Goal: Task Accomplishment & Management: Complete application form

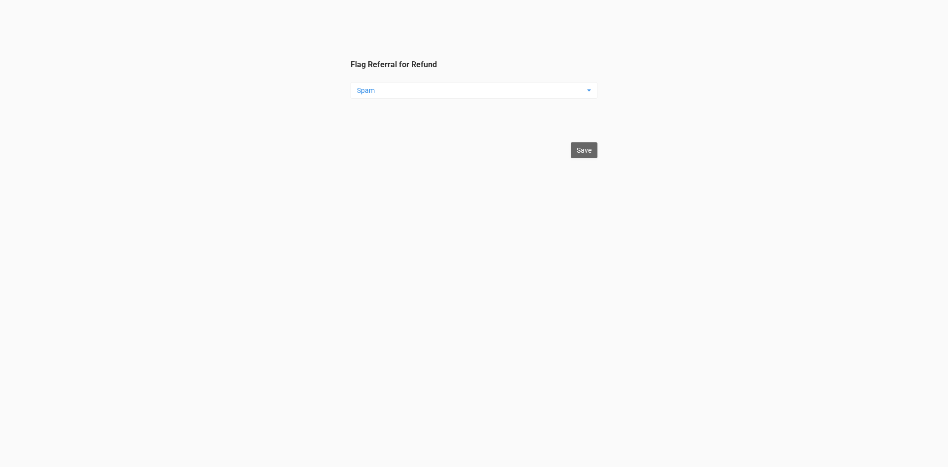
click at [430, 97] on button "Spam" at bounding box center [474, 90] width 247 height 17
click at [398, 145] on link "Duplicate" at bounding box center [412, 145] width 118 height 17
select select "Duplicate"
click at [595, 150] on input "Save" at bounding box center [584, 150] width 27 height 16
type input "Save"
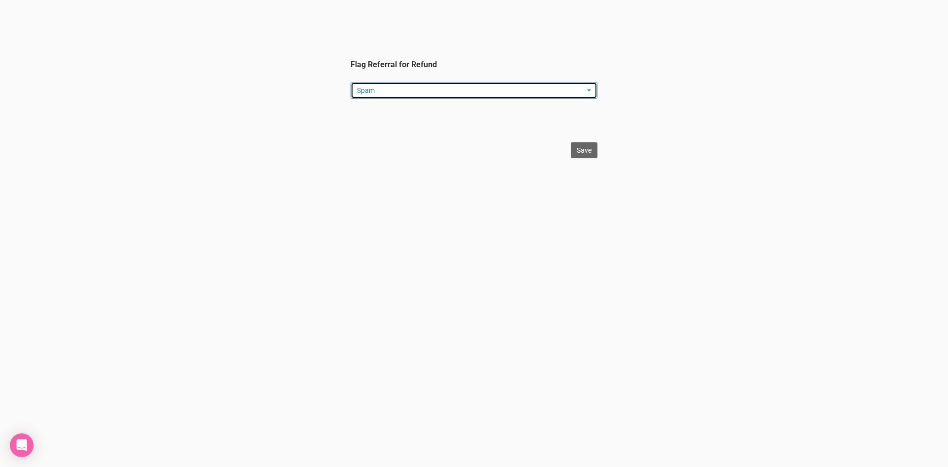
click at [394, 93] on span "Spam" at bounding box center [471, 90] width 228 height 10
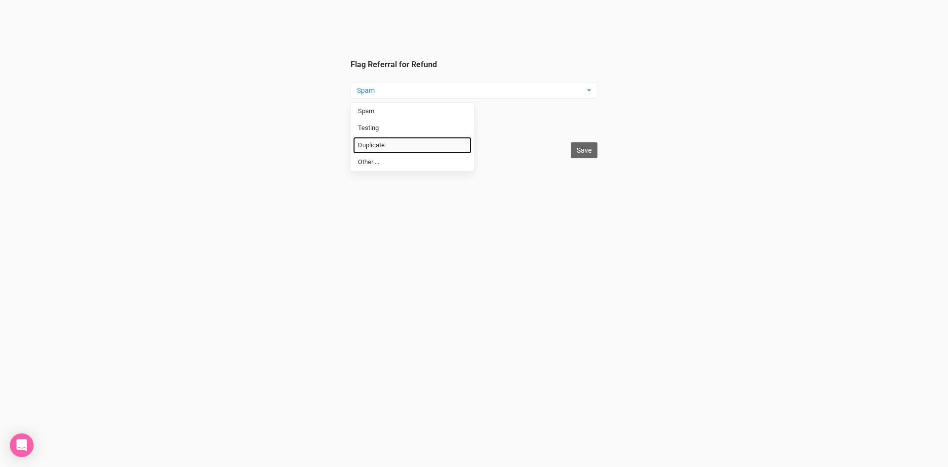
click at [381, 153] on link "Duplicate" at bounding box center [412, 145] width 118 height 17
select select "Duplicate"
click at [579, 155] on input "Save" at bounding box center [584, 150] width 27 height 16
type input "Save"
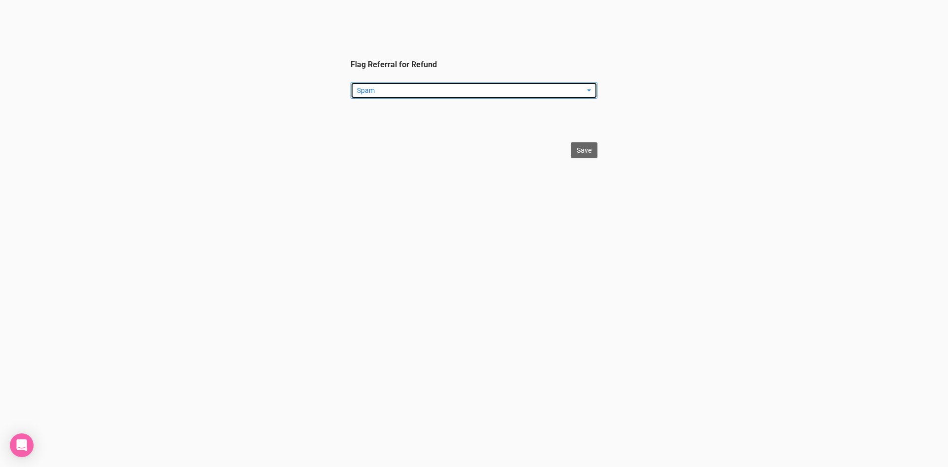
click at [420, 97] on button "Spam" at bounding box center [474, 90] width 247 height 17
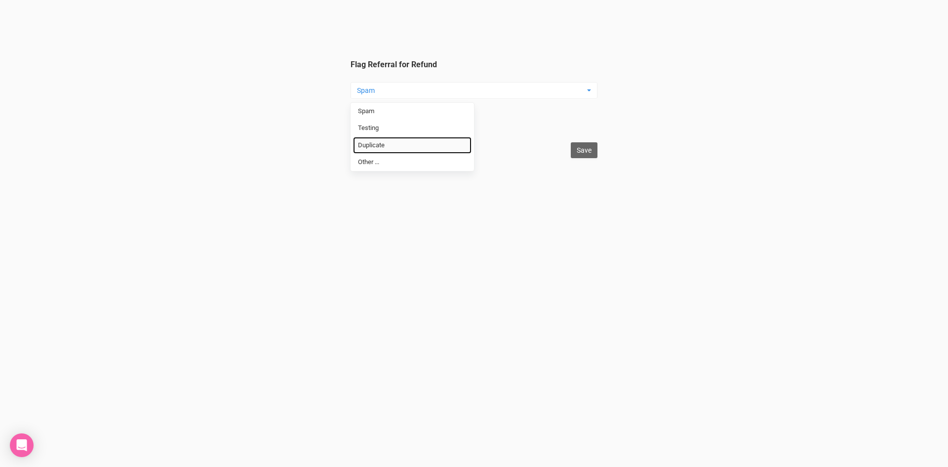
click at [399, 143] on link "Duplicate" at bounding box center [412, 145] width 118 height 17
select select "Duplicate"
click at [588, 151] on input "Save" at bounding box center [584, 150] width 27 height 16
type input "Save"
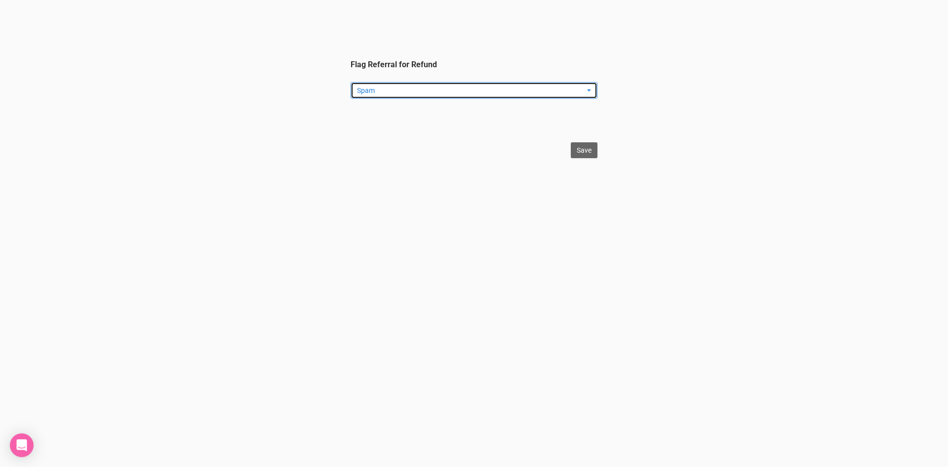
click at [393, 94] on span "Spam" at bounding box center [471, 90] width 228 height 10
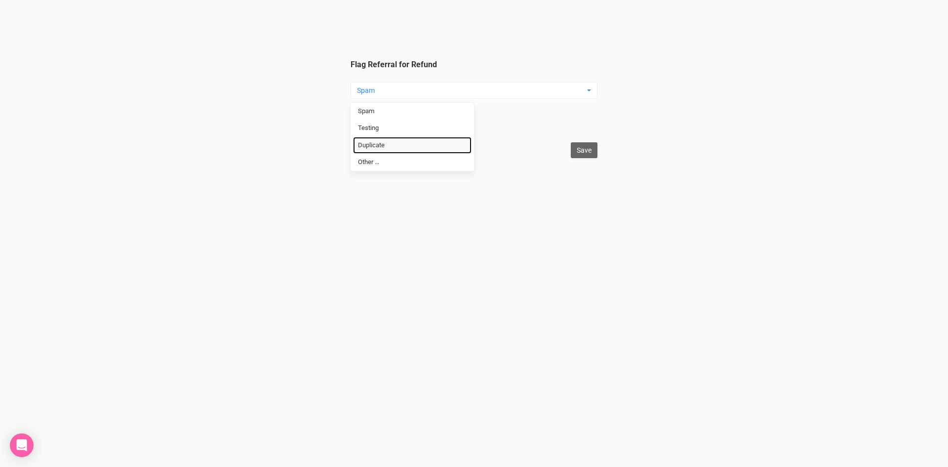
click at [378, 141] on span "Duplicate" at bounding box center [371, 145] width 27 height 9
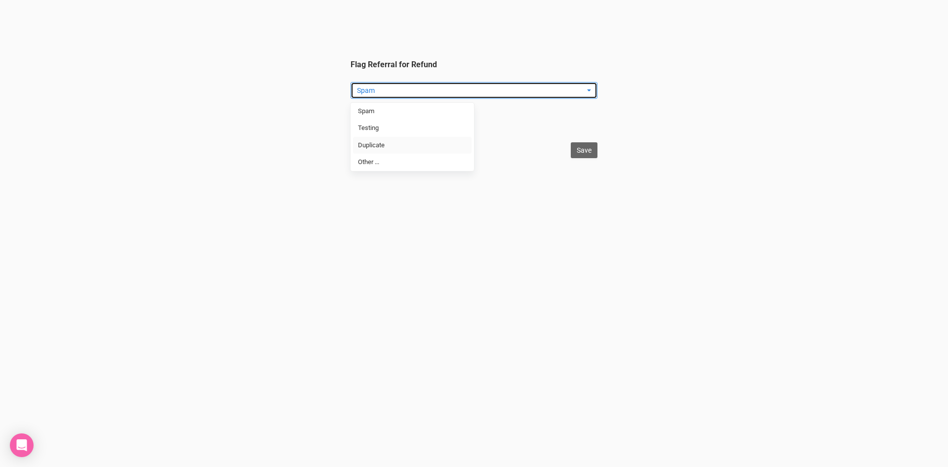
select select "Duplicate"
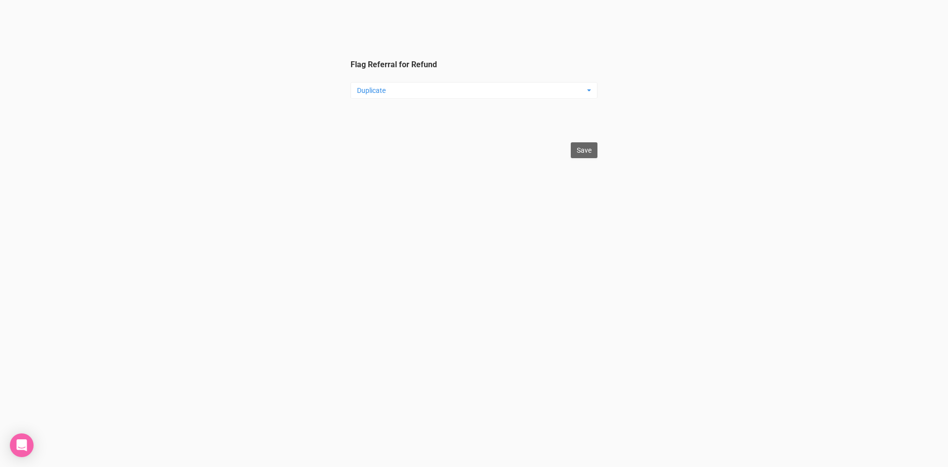
click at [597, 153] on html "Flag Referral for Refund Duplicate Spam Testing Duplicate Other ... Spam Testin…" at bounding box center [474, 79] width 948 height 158
click at [596, 153] on input "Save" at bounding box center [584, 150] width 27 height 16
type input "Save"
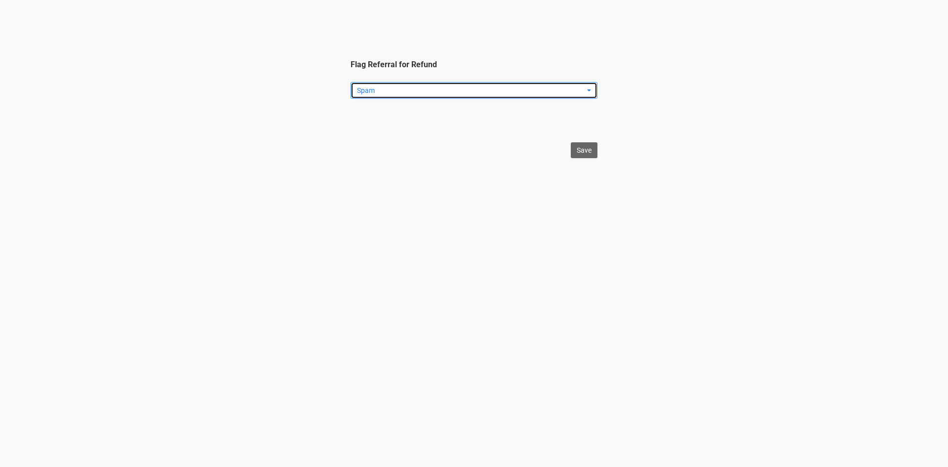
click at [548, 89] on span "Spam" at bounding box center [471, 90] width 228 height 10
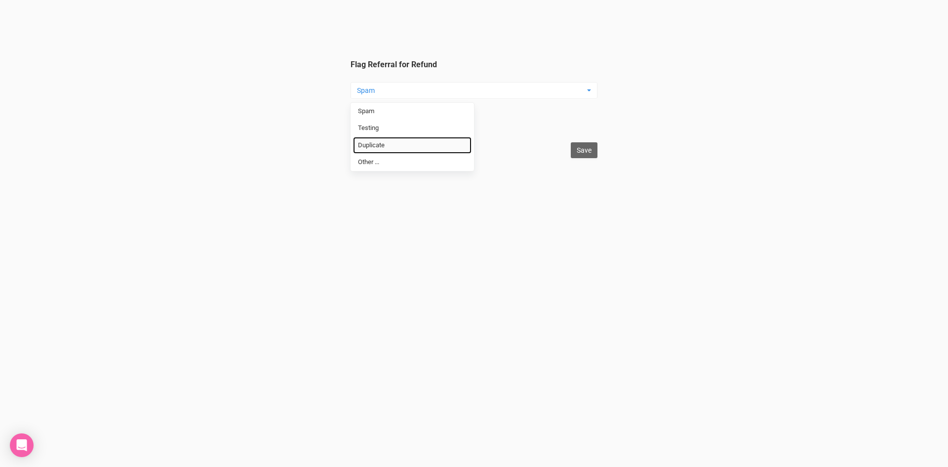
click at [361, 150] on span "Duplicate" at bounding box center [371, 145] width 27 height 9
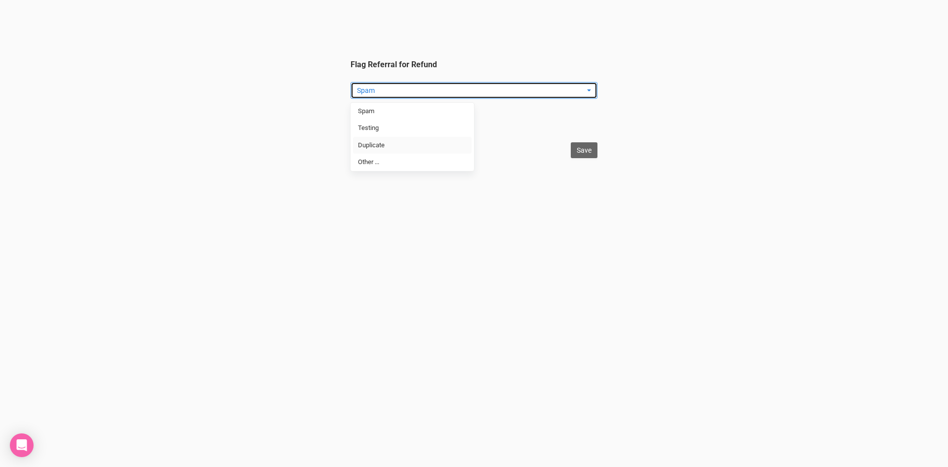
select select "Duplicate"
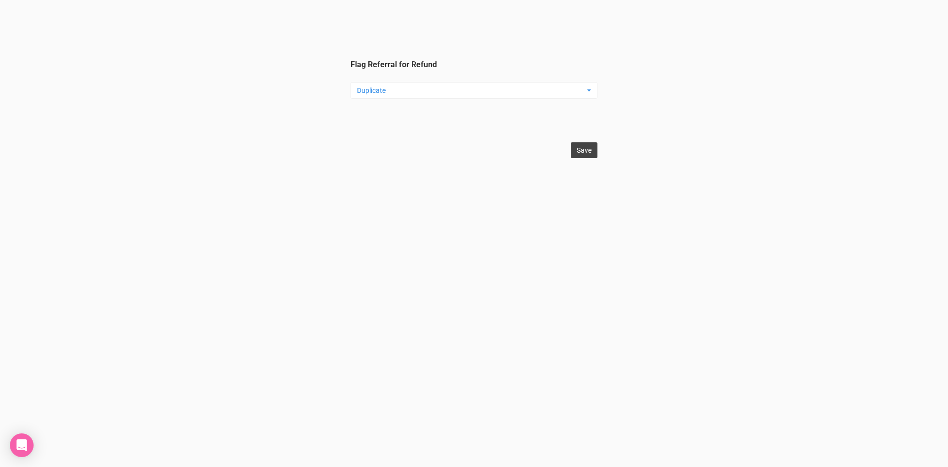
click at [586, 157] on input "Save" at bounding box center [584, 150] width 27 height 16
type input "Save"
